Goal: Check status: Check status

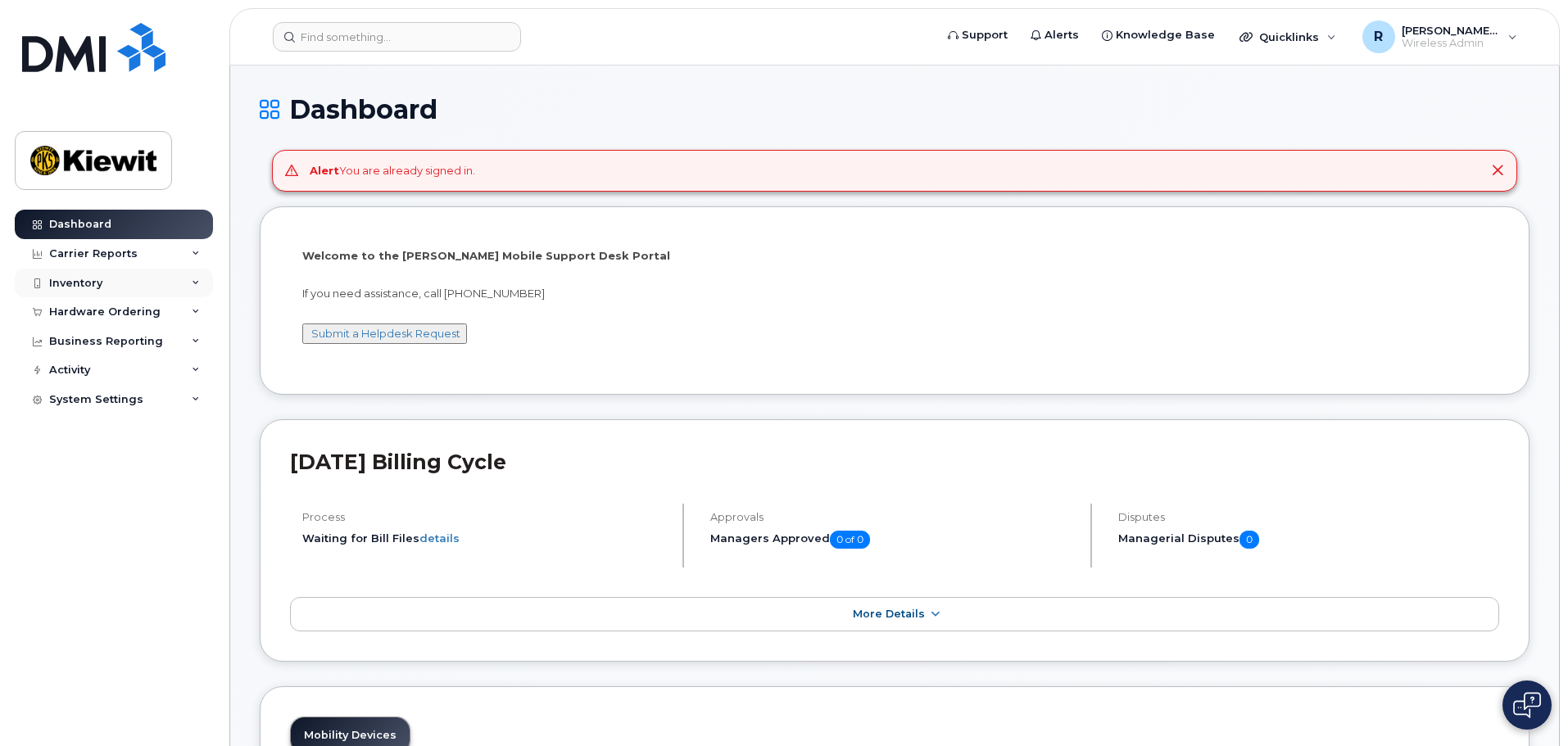
click at [77, 285] on div "Inventory" at bounding box center [76, 283] width 54 height 13
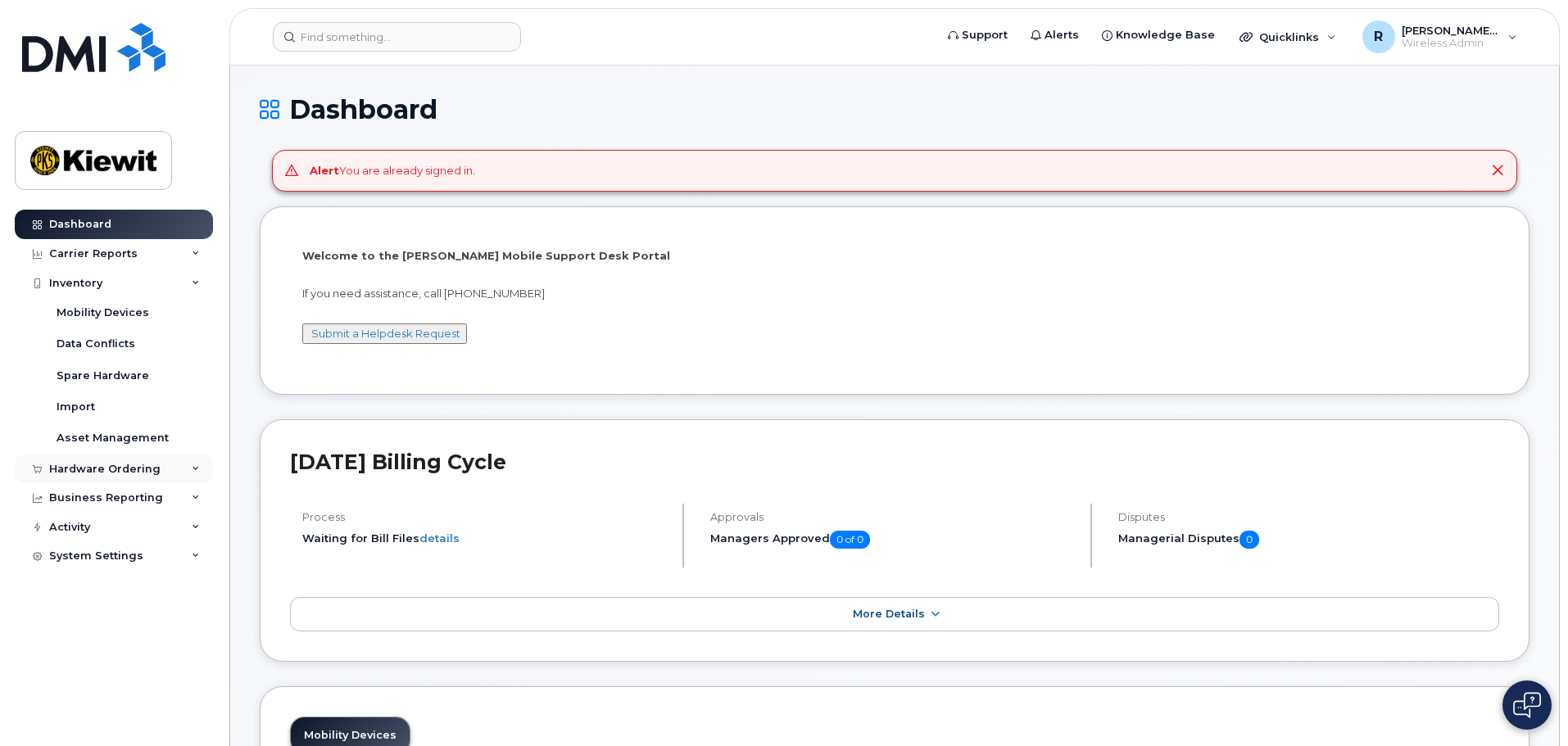
click at [94, 472] on div "Hardware Ordering" at bounding box center [104, 468] width 111 height 13
click at [77, 530] on div "Orders" at bounding box center [77, 530] width 41 height 15
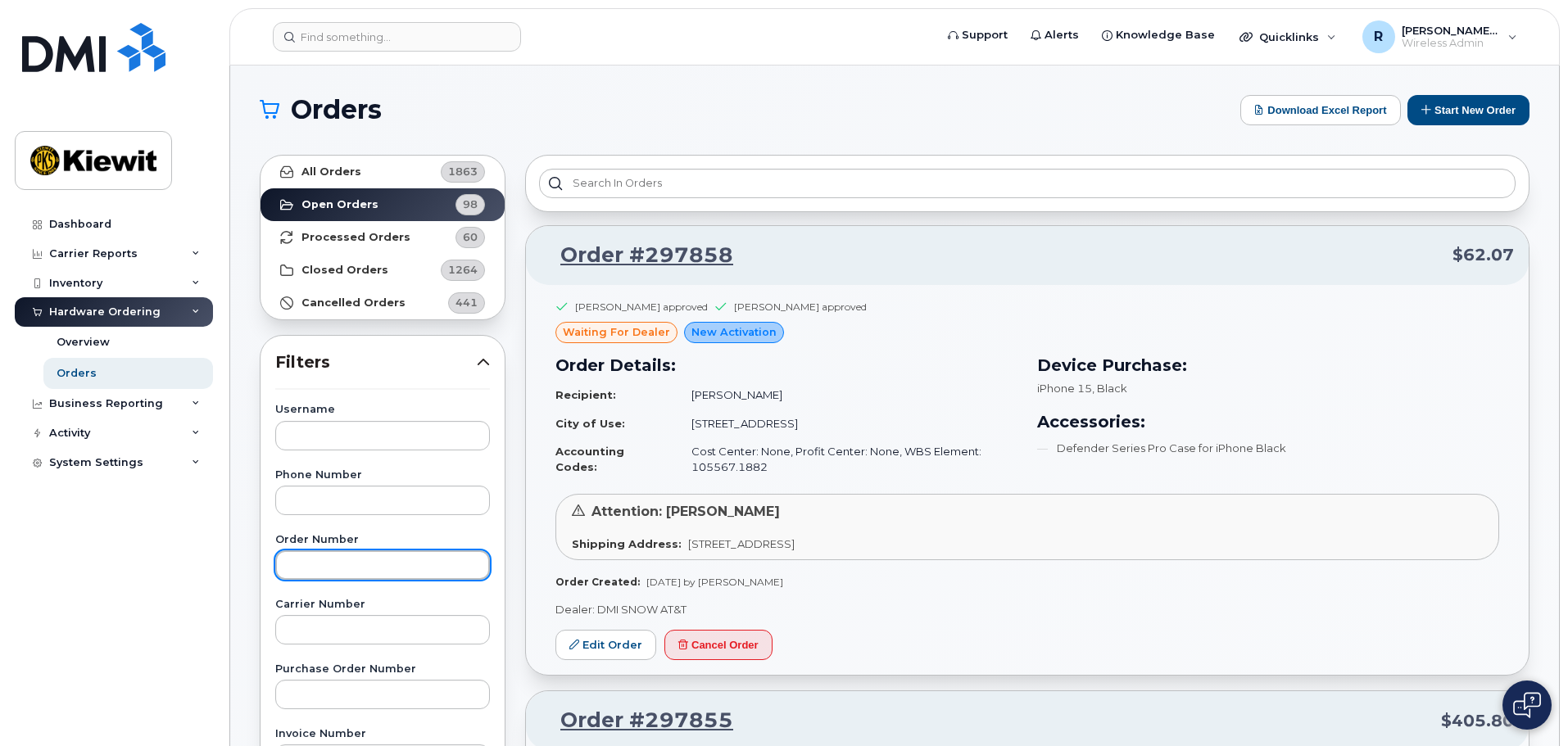
click at [322, 566] on input "text" at bounding box center [382, 565] width 215 height 29
click at [350, 561] on input "text" at bounding box center [382, 565] width 215 height 29
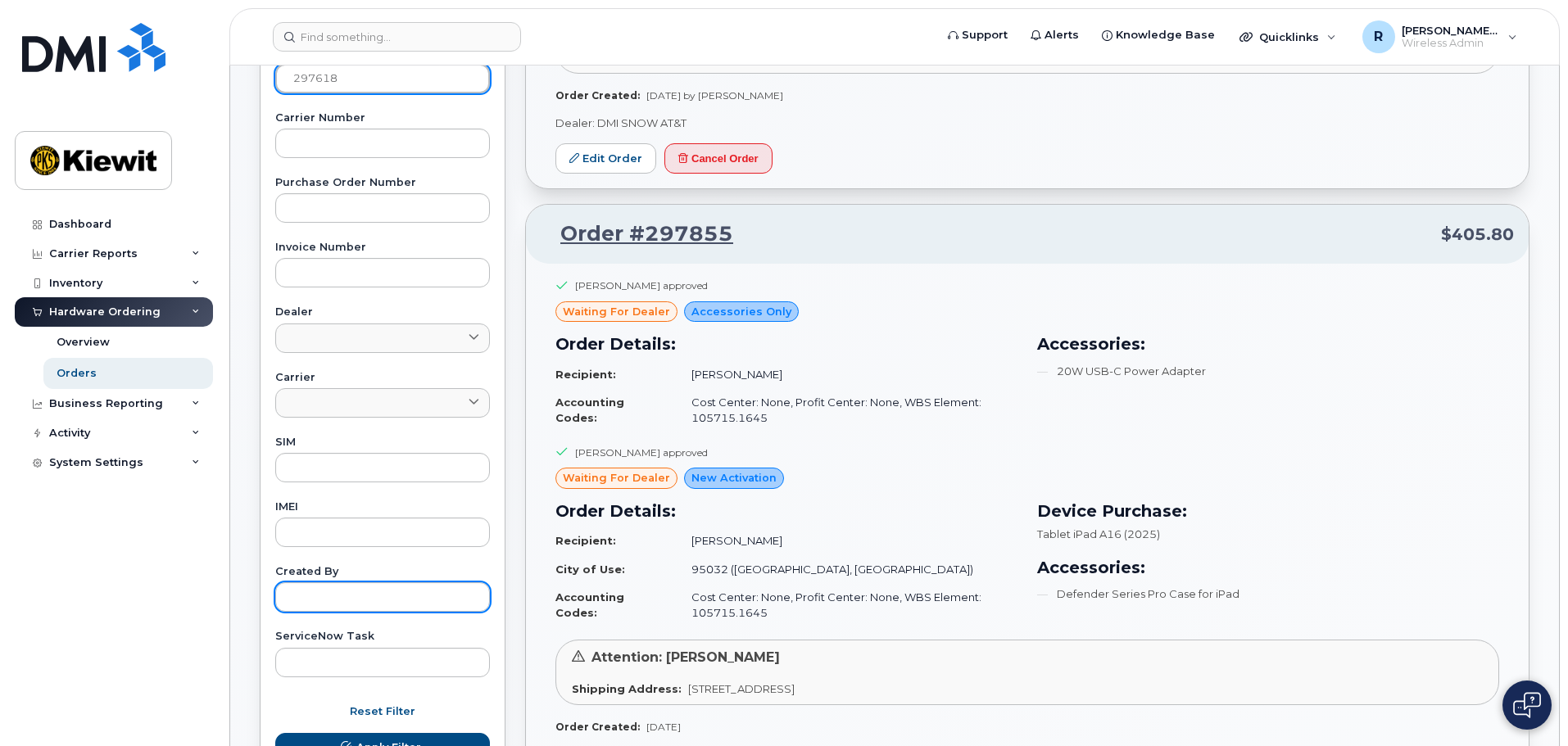
scroll to position [574, 0]
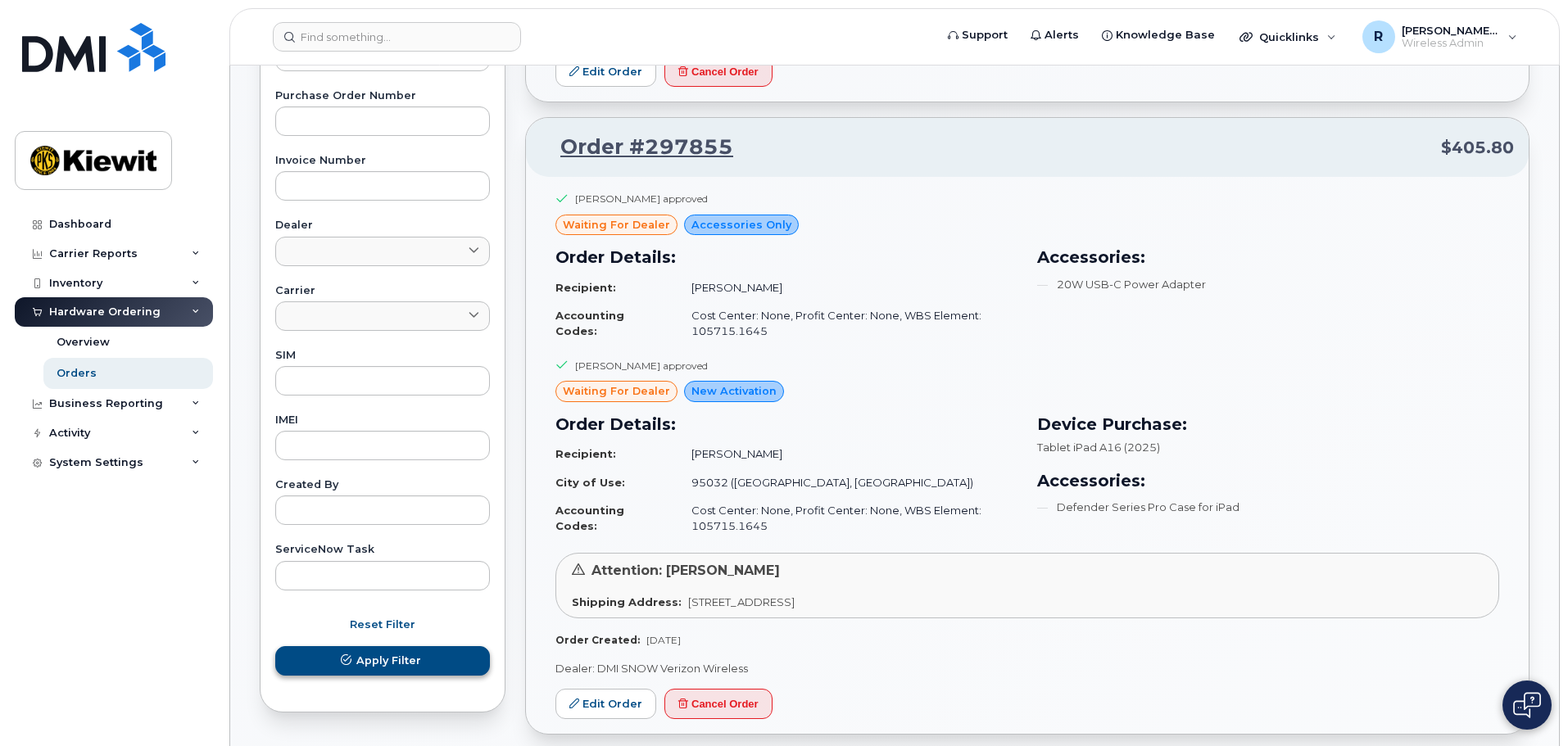
type input "297618"
click at [337, 657] on button "Apply Filter" at bounding box center [382, 661] width 215 height 29
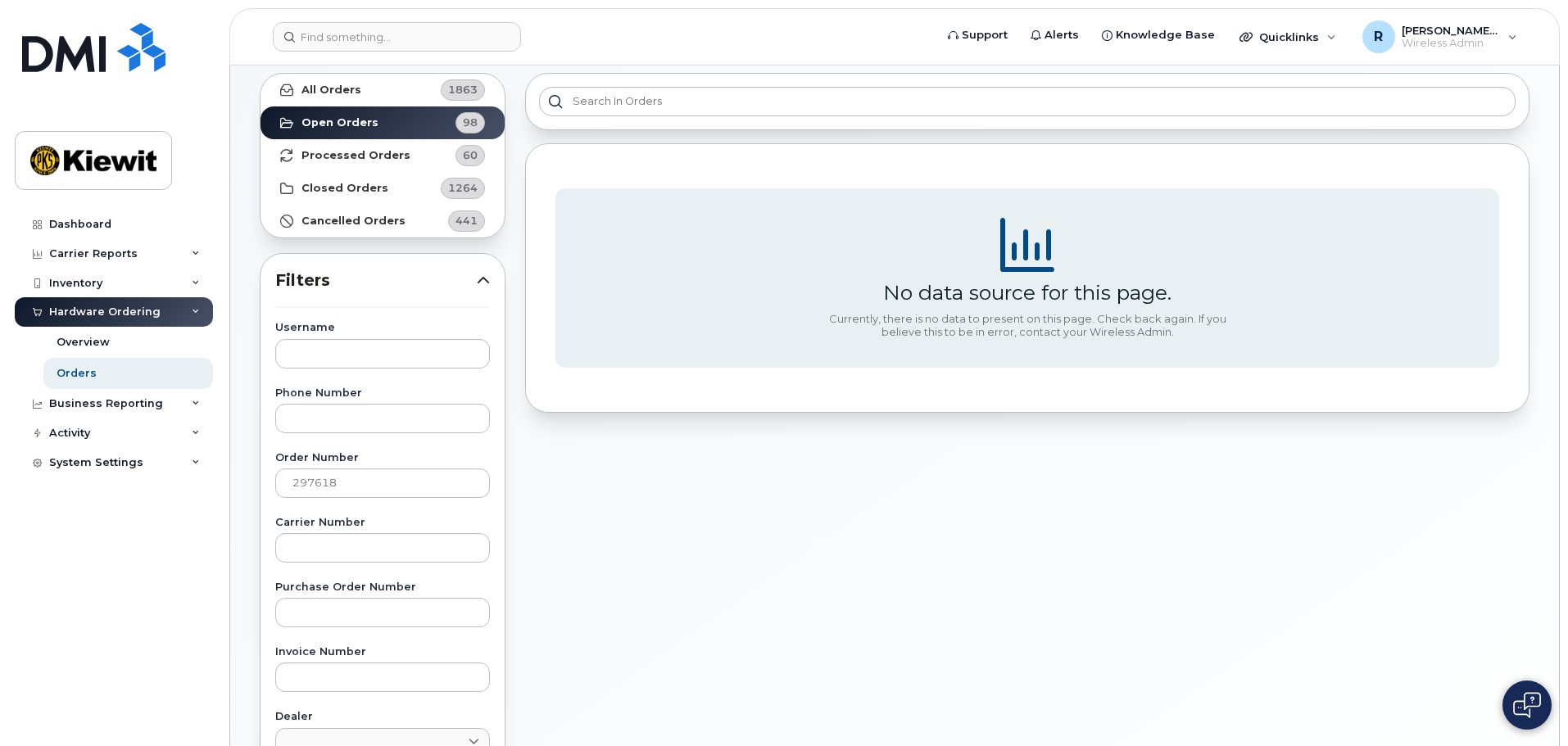
scroll to position [0, 0]
